Goal: Task Accomplishment & Management: Manage account settings

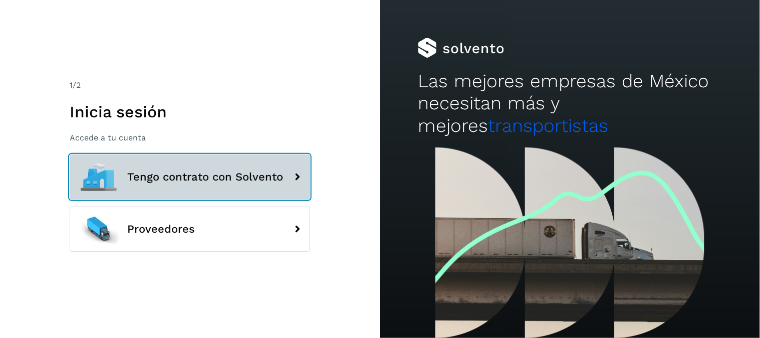
click at [230, 168] on button "Tengo contrato con Solvento" at bounding box center [190, 176] width 241 height 45
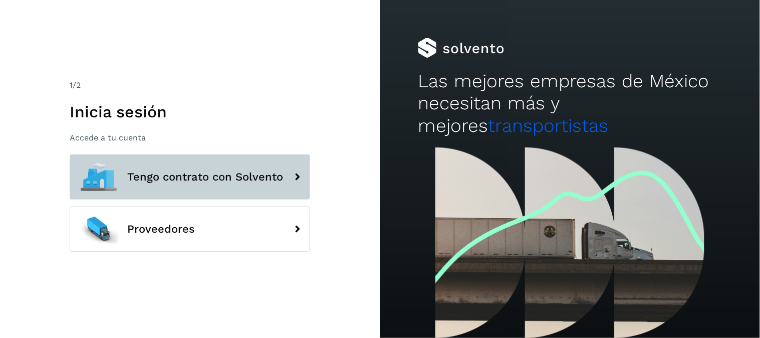
click at [243, 171] on span "Tengo contrato con Solvento" at bounding box center [205, 177] width 156 height 12
click at [247, 172] on span "Tengo contrato con Solvento" at bounding box center [205, 177] width 156 height 12
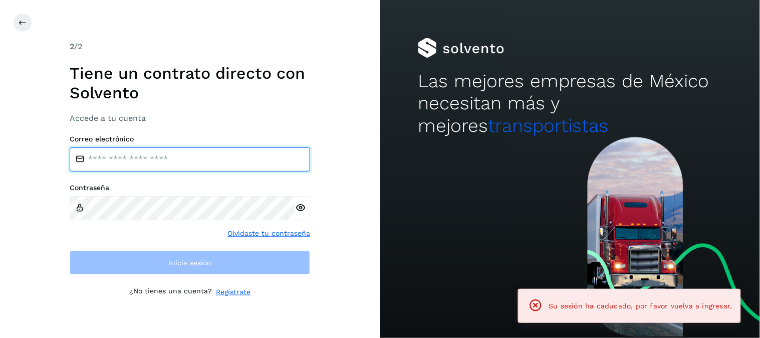
click at [224, 159] on input "email" at bounding box center [190, 159] width 241 height 24
type input "**********"
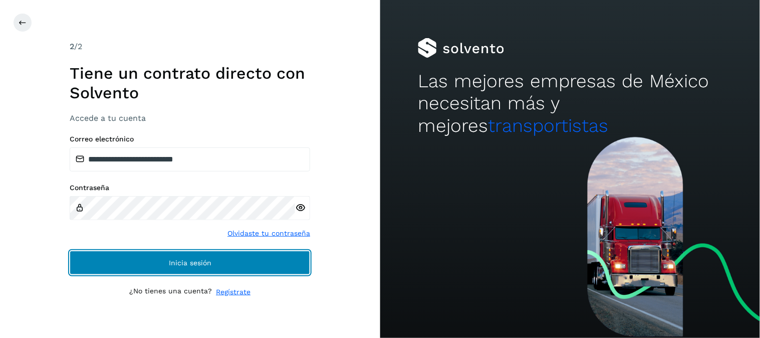
click at [223, 269] on button "Inicia sesión" at bounding box center [190, 263] width 241 height 24
click at [217, 256] on button "Inicia sesión" at bounding box center [190, 263] width 241 height 24
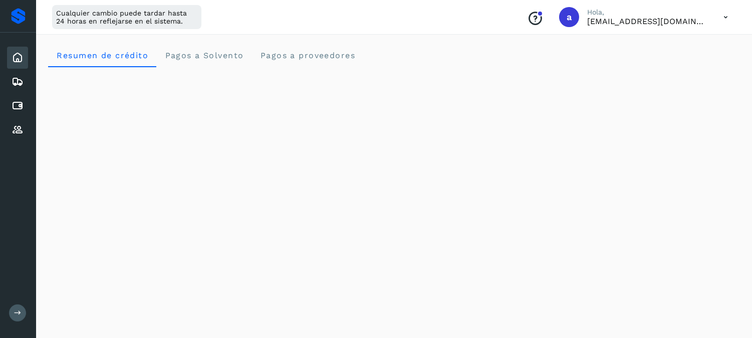
scroll to position [167, 0]
